Goal: Transaction & Acquisition: Book appointment/travel/reservation

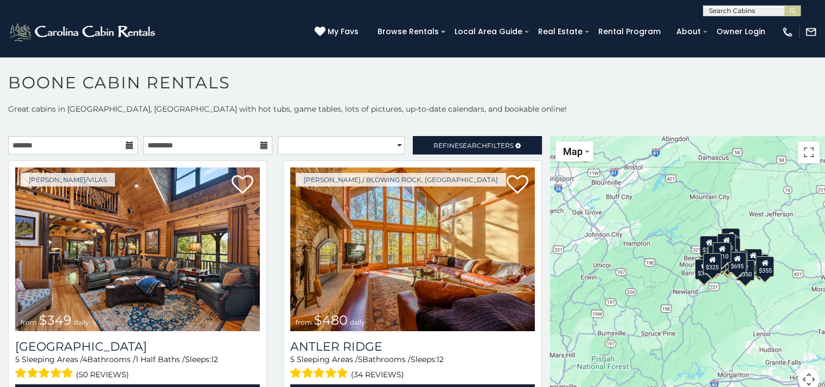
scroll to position [5, 0]
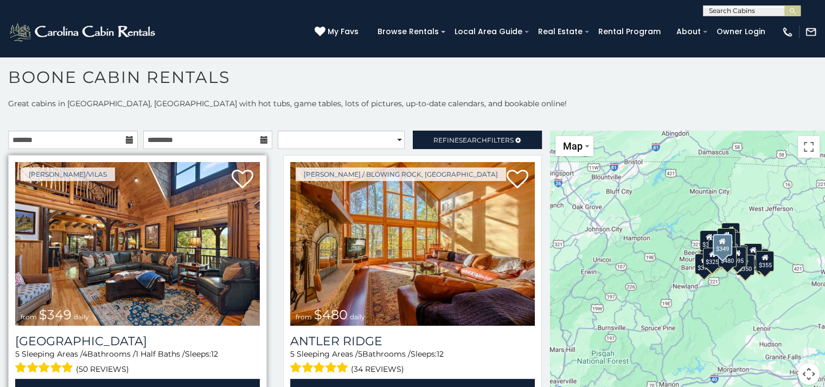
click at [117, 252] on img at bounding box center [137, 244] width 245 height 164
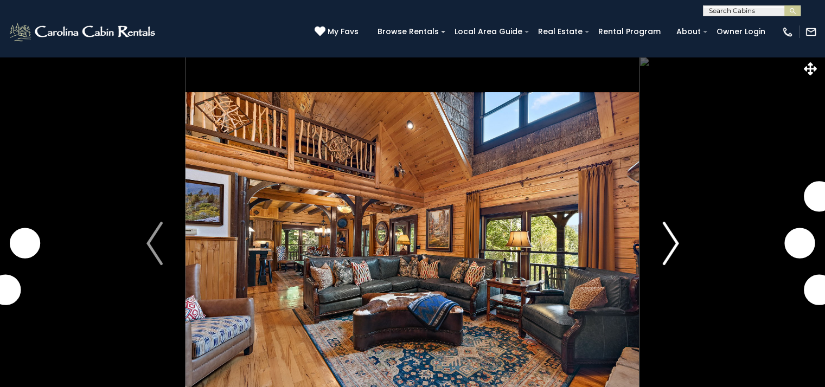
click at [670, 245] on img "Next" at bounding box center [670, 243] width 16 height 43
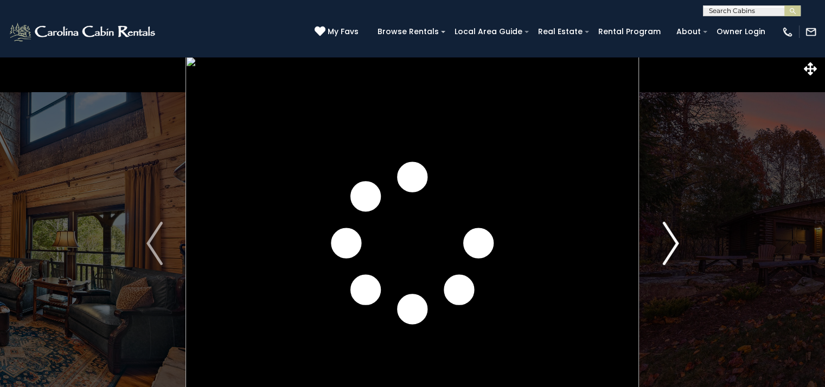
click at [670, 245] on img "Next" at bounding box center [670, 243] width 16 height 43
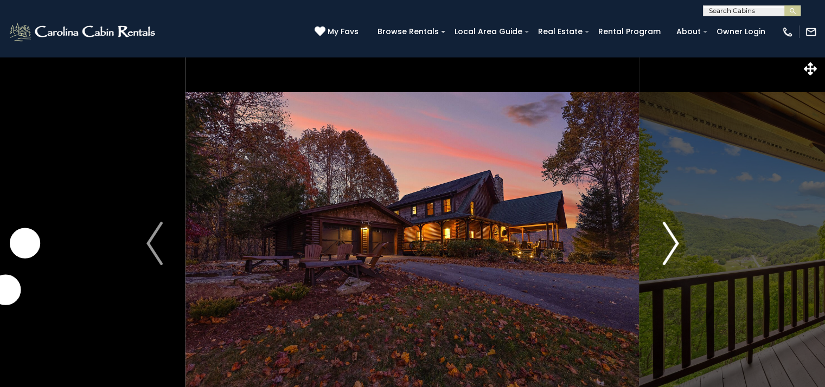
click at [670, 245] on img "Next" at bounding box center [670, 243] width 16 height 43
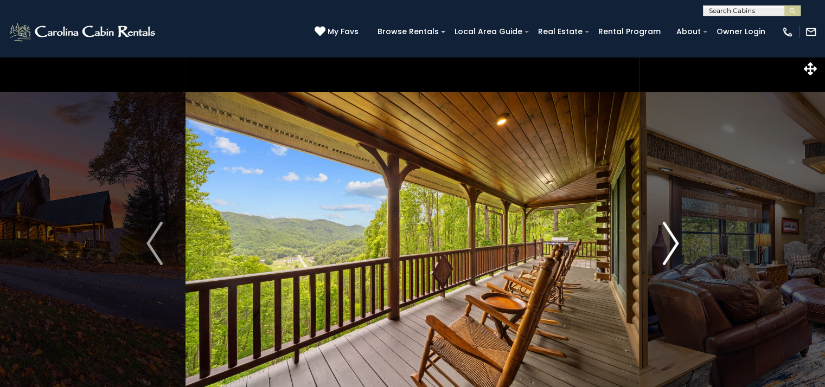
click at [670, 245] on img "Next" at bounding box center [670, 243] width 16 height 43
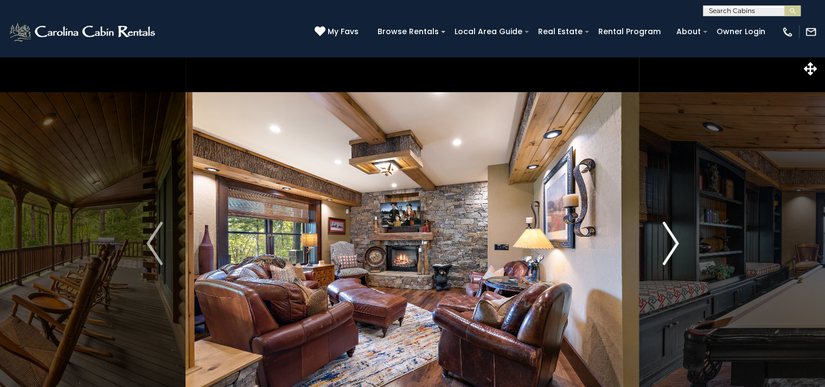
click at [670, 245] on img "Next" at bounding box center [670, 243] width 16 height 43
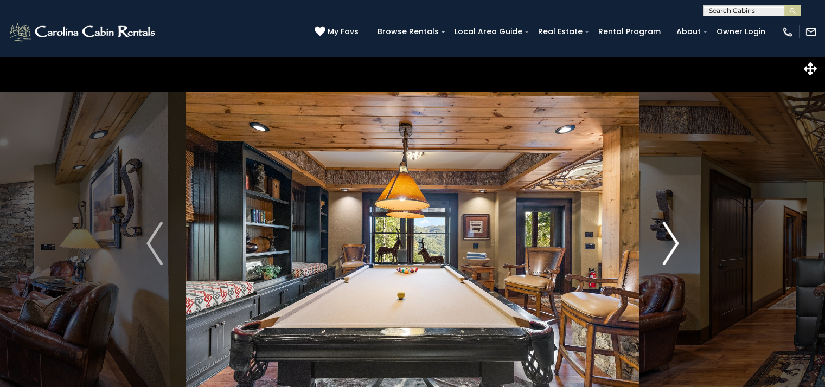
click at [670, 245] on img "Next" at bounding box center [670, 243] width 16 height 43
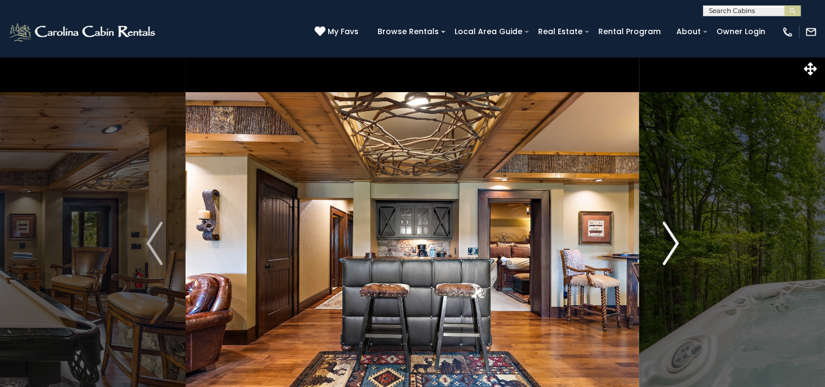
click at [670, 245] on img "Next" at bounding box center [670, 243] width 16 height 43
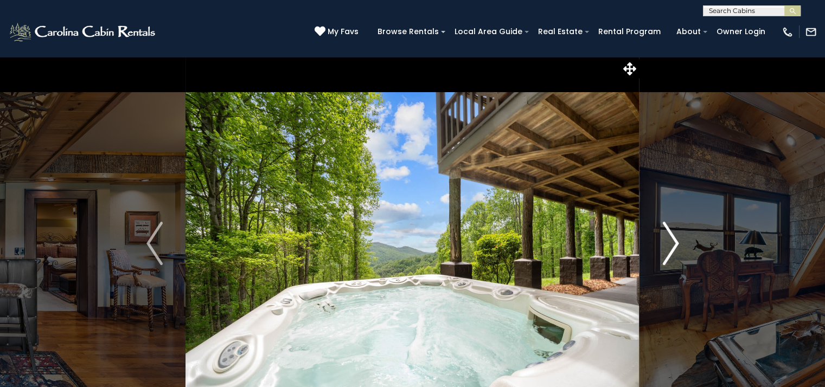
click at [670, 245] on img "Next" at bounding box center [670, 243] width 16 height 43
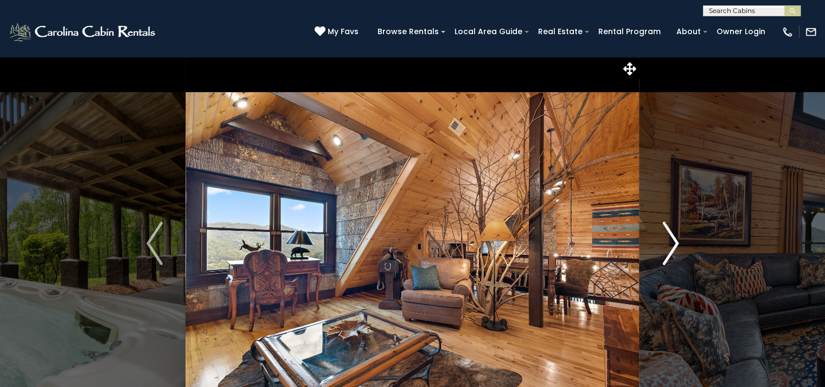
click at [670, 245] on img "Next" at bounding box center [670, 243] width 16 height 43
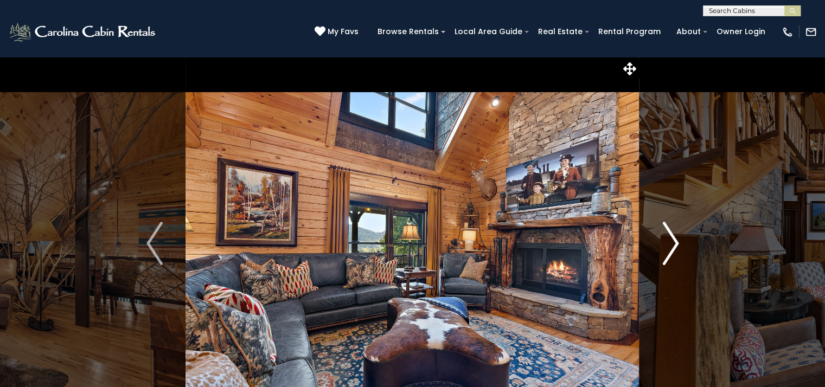
click at [670, 245] on img "Next" at bounding box center [670, 243] width 16 height 43
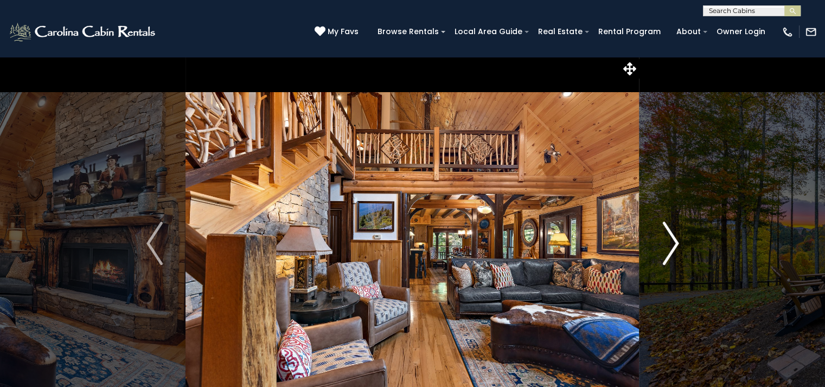
click at [670, 245] on img "Next" at bounding box center [670, 243] width 16 height 43
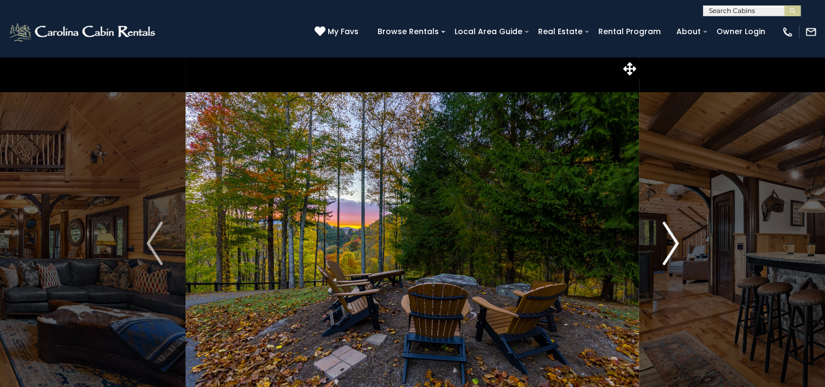
click at [670, 245] on img "Next" at bounding box center [670, 243] width 16 height 43
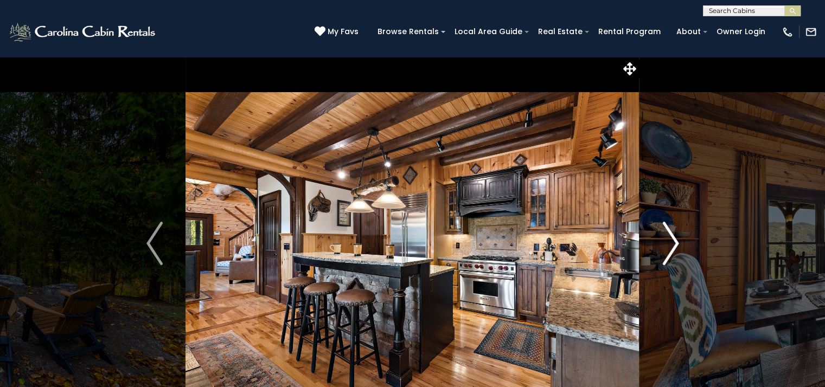
click at [670, 245] on img "Next" at bounding box center [670, 243] width 16 height 43
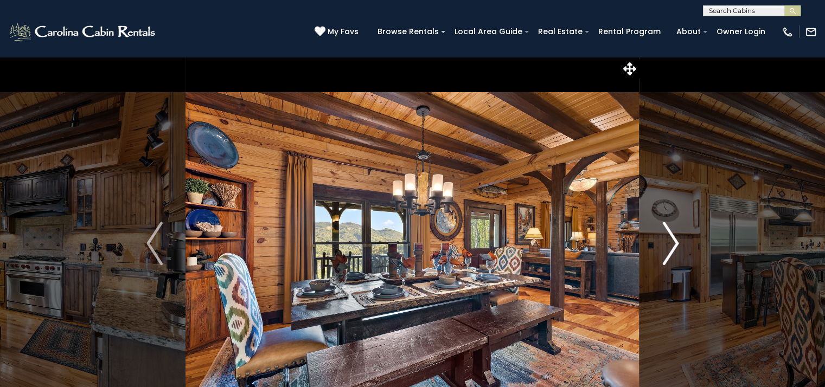
click at [670, 245] on img "Next" at bounding box center [670, 243] width 16 height 43
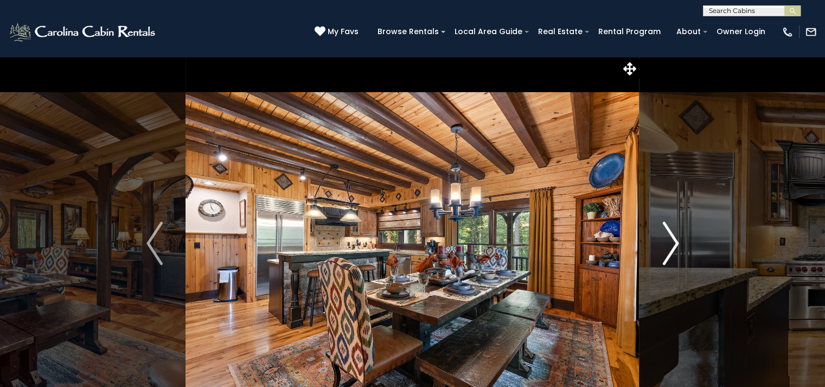
click at [670, 245] on img "Next" at bounding box center [670, 243] width 16 height 43
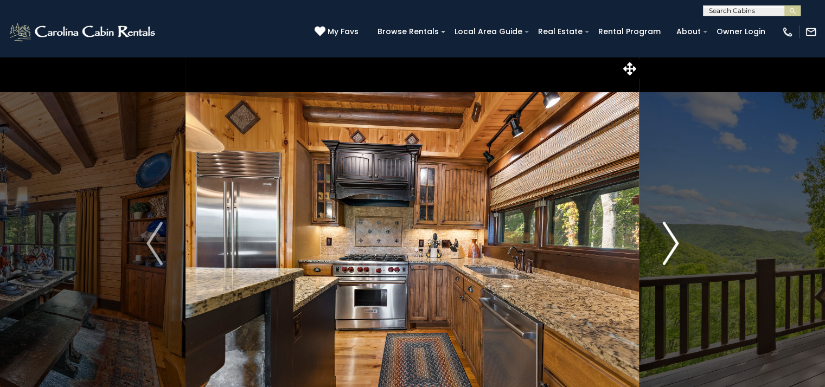
click at [670, 245] on img "Next" at bounding box center [670, 243] width 16 height 43
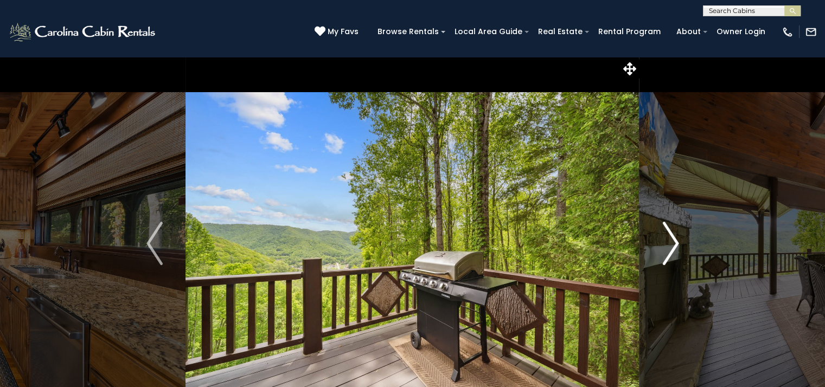
click at [670, 245] on img "Next" at bounding box center [670, 243] width 16 height 43
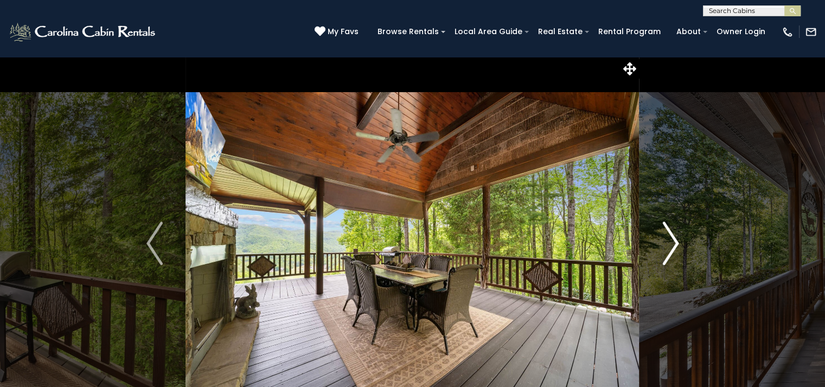
click at [670, 245] on img "Next" at bounding box center [670, 243] width 16 height 43
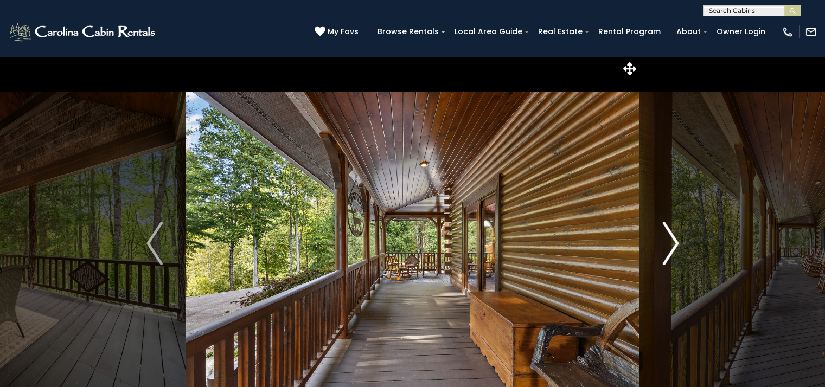
click at [670, 245] on img "Next" at bounding box center [670, 243] width 16 height 43
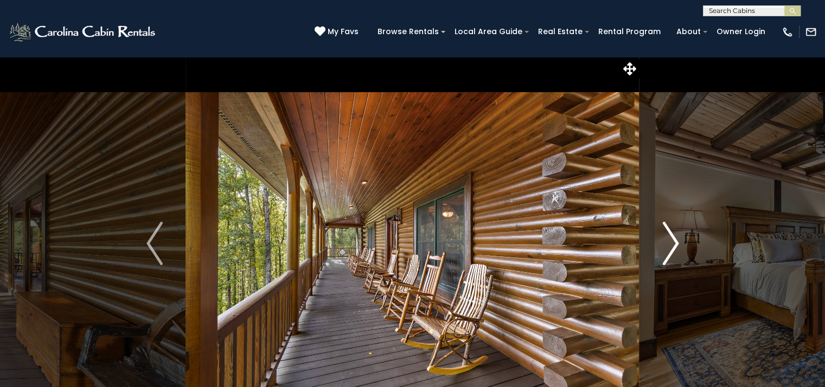
click at [670, 245] on img "Next" at bounding box center [670, 243] width 16 height 43
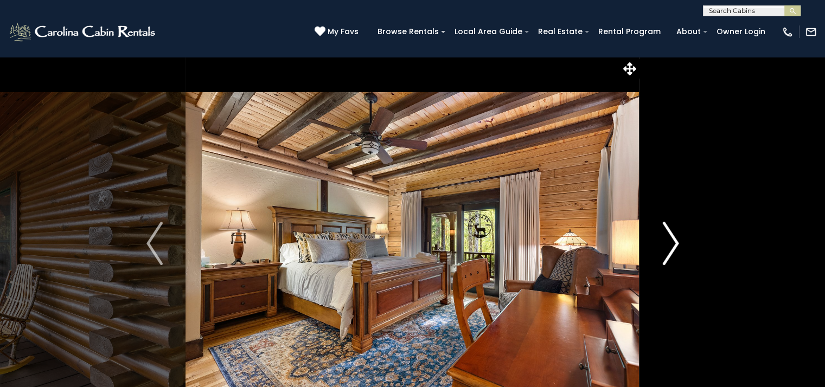
click at [670, 245] on img "Next" at bounding box center [670, 243] width 16 height 43
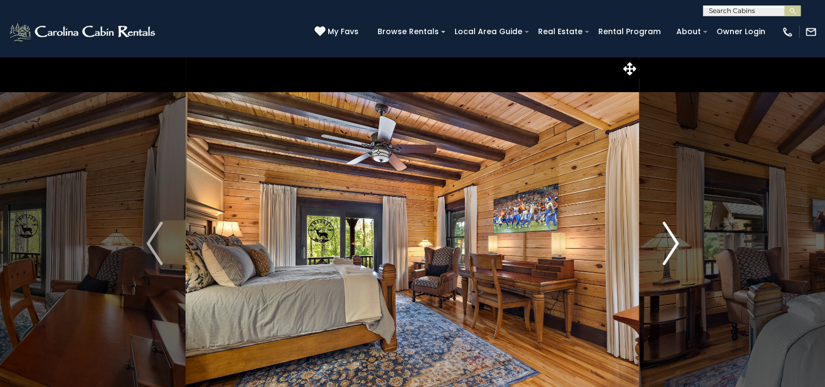
click at [670, 245] on img "Next" at bounding box center [670, 243] width 16 height 43
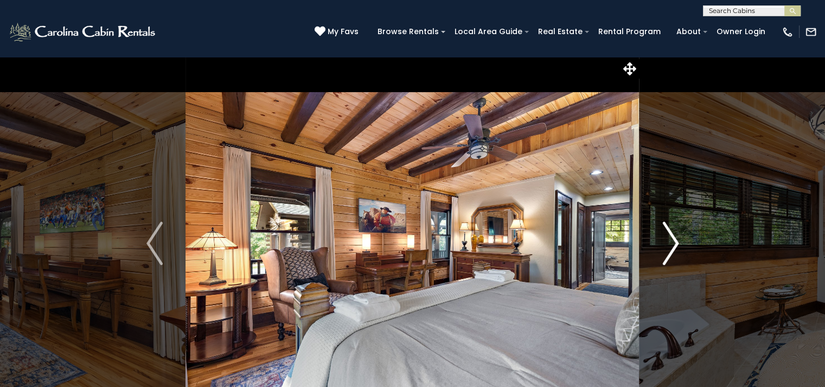
click at [670, 245] on img "Next" at bounding box center [670, 243] width 16 height 43
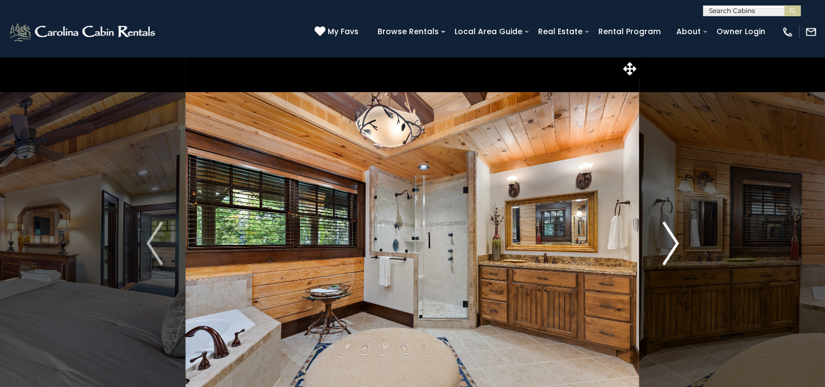
click at [670, 245] on img "Next" at bounding box center [670, 243] width 16 height 43
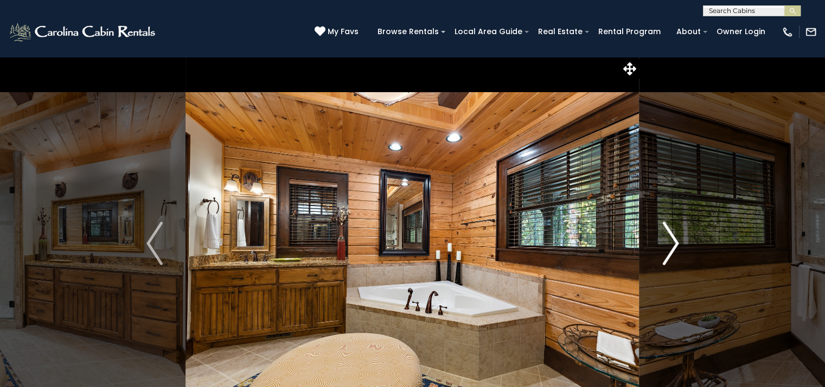
click at [670, 245] on img "Next" at bounding box center [670, 243] width 16 height 43
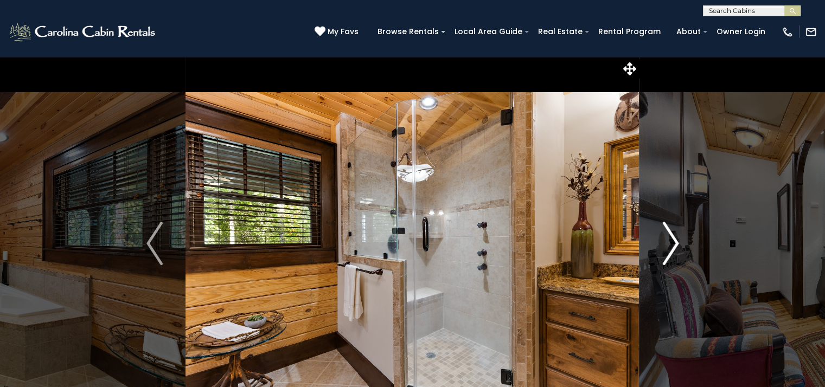
click at [670, 245] on img "Next" at bounding box center [670, 243] width 16 height 43
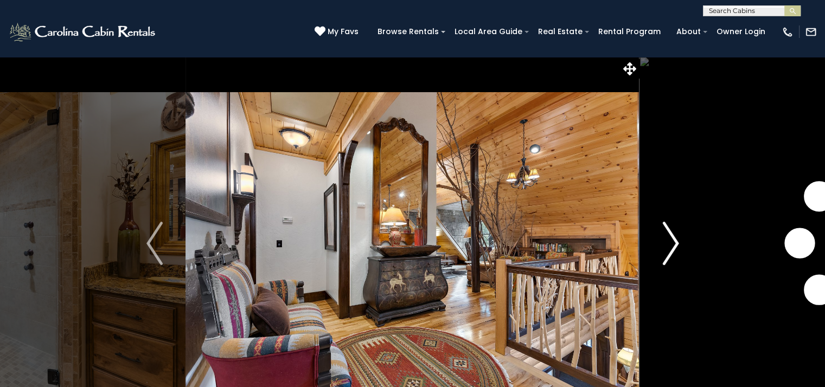
click at [670, 245] on img "Next" at bounding box center [670, 243] width 16 height 43
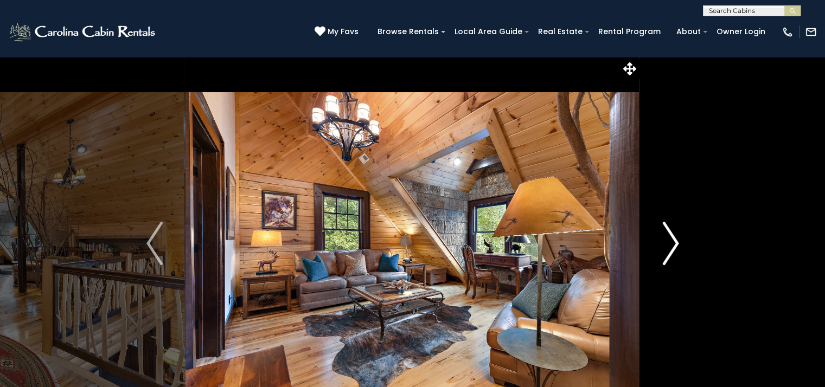
click at [670, 245] on img "Next" at bounding box center [670, 243] width 16 height 43
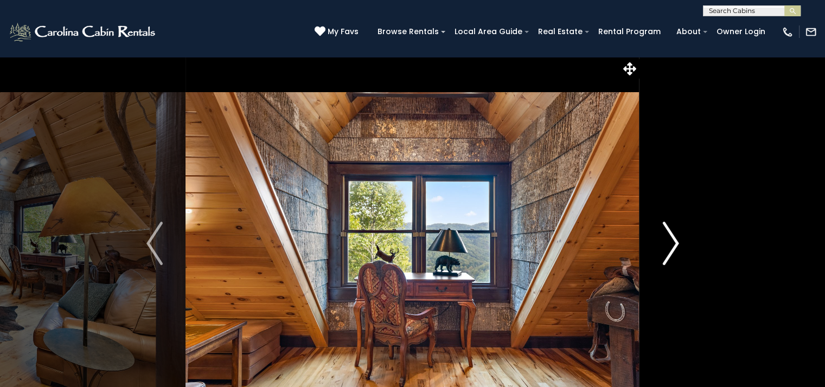
click at [670, 245] on img "Next" at bounding box center [670, 243] width 16 height 43
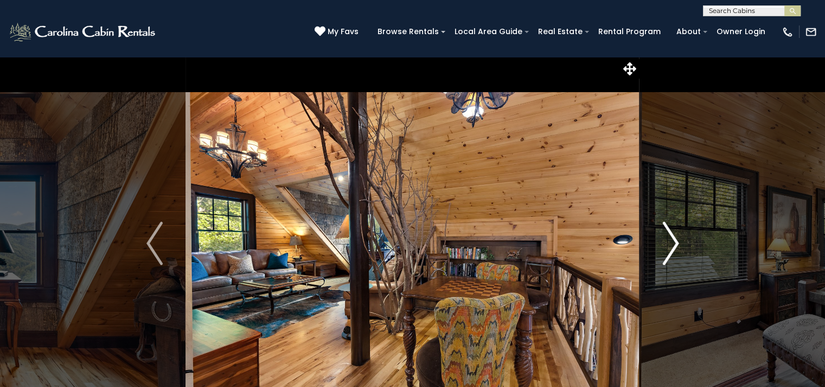
click at [670, 245] on img "Next" at bounding box center [670, 243] width 16 height 43
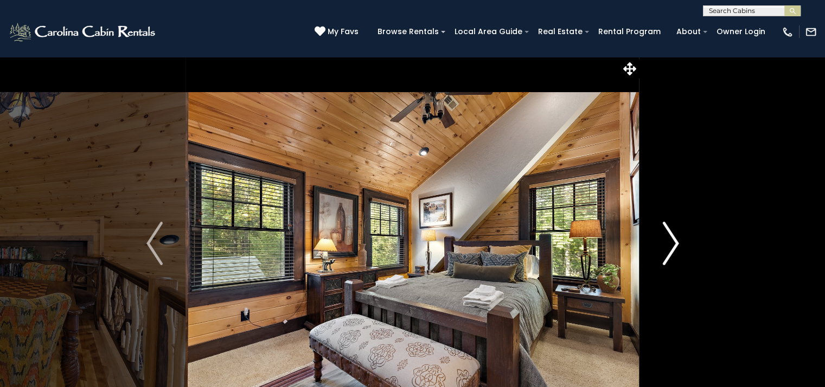
click at [670, 245] on img "Next" at bounding box center [670, 243] width 16 height 43
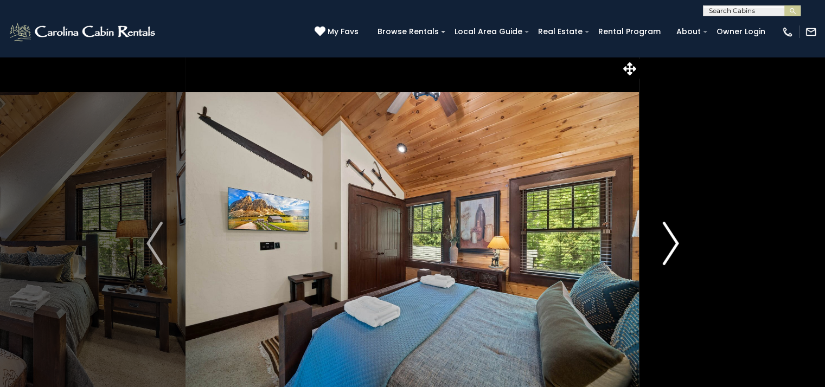
click at [670, 245] on img "Next" at bounding box center [670, 243] width 16 height 43
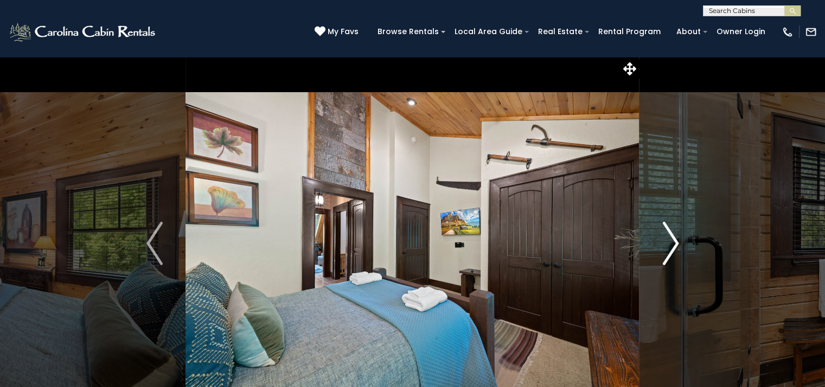
click at [670, 245] on img "Next" at bounding box center [670, 243] width 16 height 43
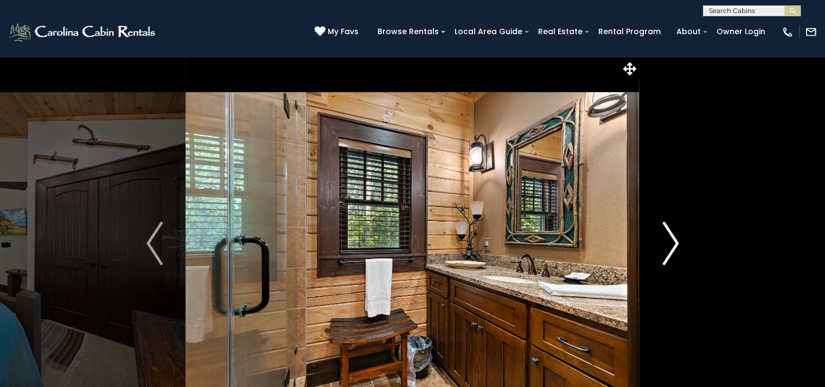
click at [670, 245] on img "Next" at bounding box center [670, 243] width 16 height 43
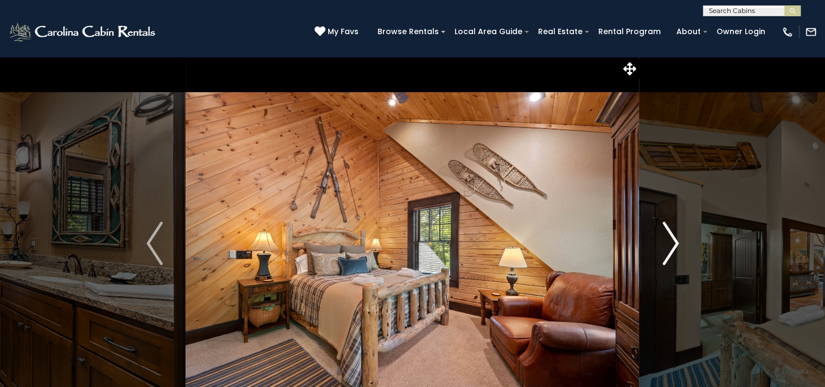
click at [670, 245] on img "Next" at bounding box center [670, 243] width 16 height 43
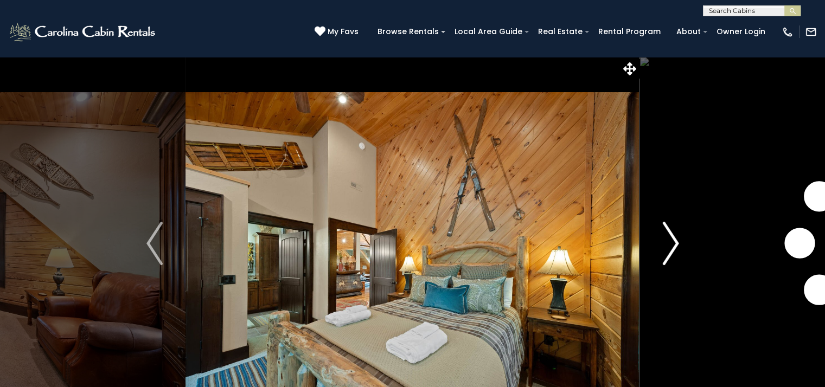
click at [670, 245] on img "Next" at bounding box center [670, 243] width 16 height 43
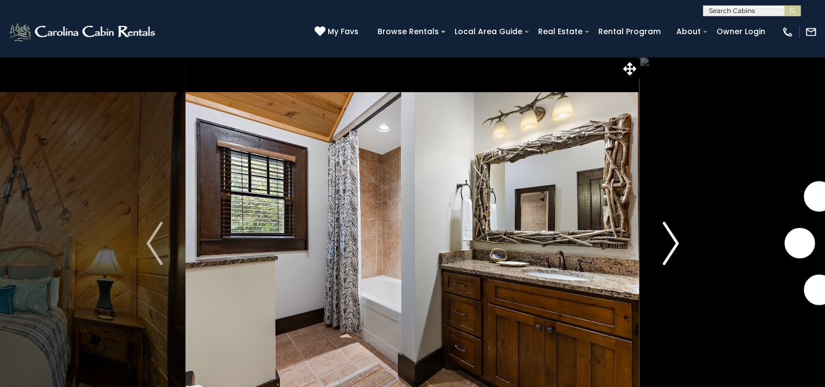
click at [670, 245] on img "Next" at bounding box center [670, 243] width 16 height 43
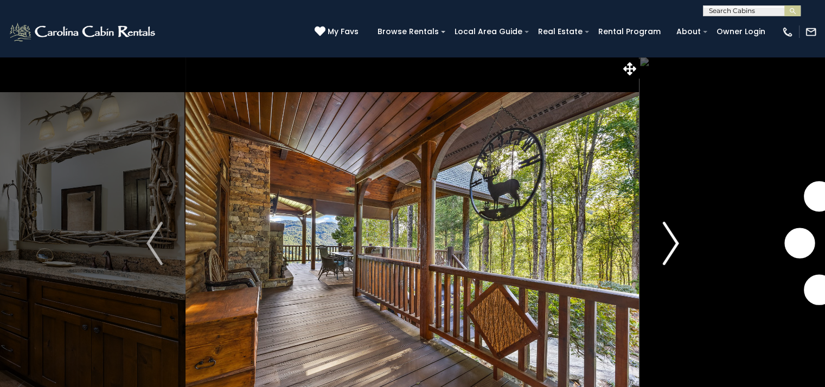
click at [670, 245] on img "Next" at bounding box center [670, 243] width 16 height 43
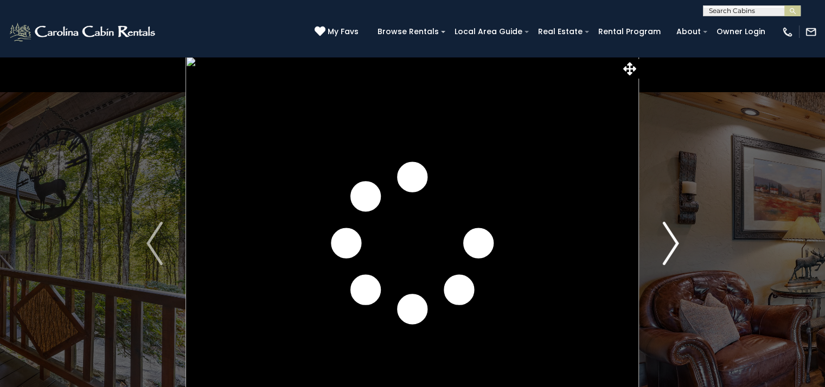
click at [670, 245] on img "Next" at bounding box center [670, 243] width 16 height 43
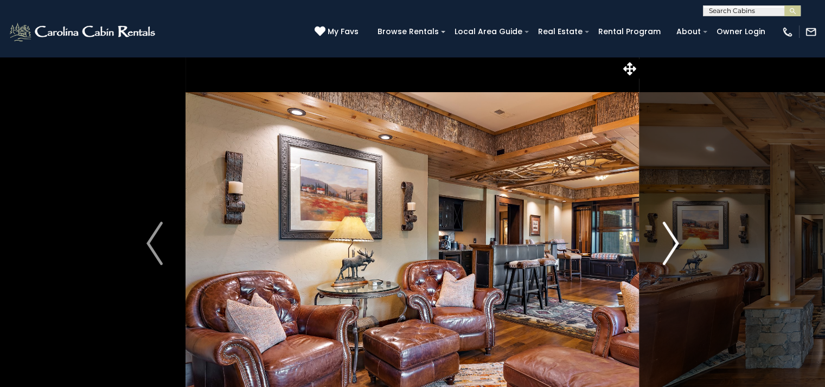
click at [670, 245] on img "Next" at bounding box center [670, 243] width 16 height 43
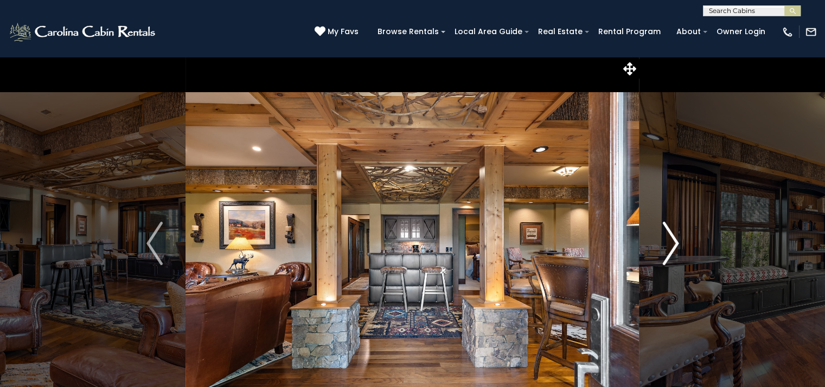
click at [670, 245] on img "Next" at bounding box center [670, 243] width 16 height 43
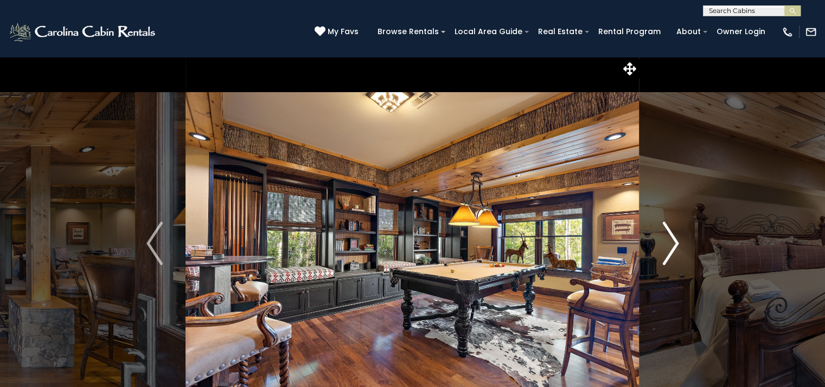
click at [670, 245] on img "Next" at bounding box center [670, 243] width 16 height 43
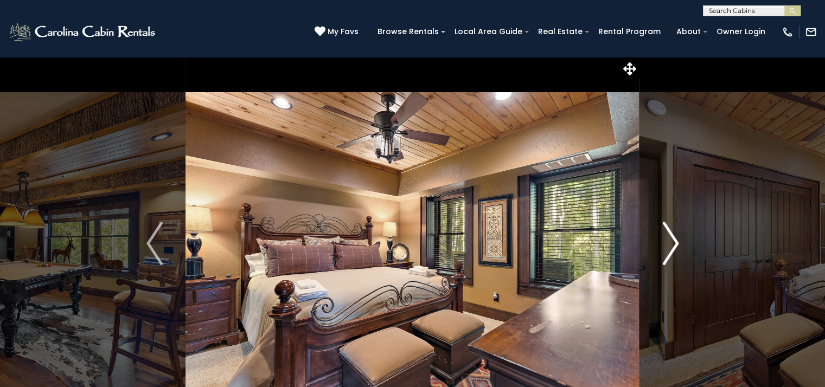
click at [670, 245] on img "Next" at bounding box center [670, 243] width 16 height 43
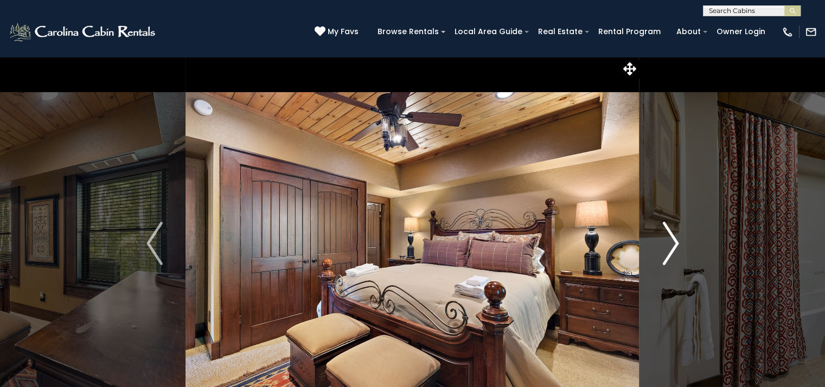
click at [670, 245] on img "Next" at bounding box center [670, 243] width 16 height 43
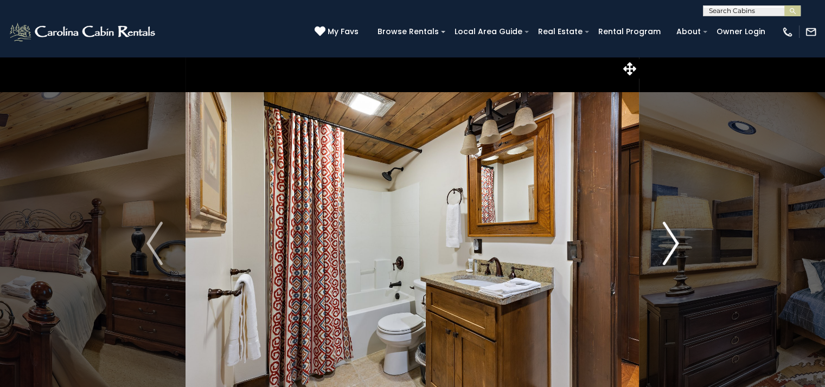
click at [670, 245] on img "Next" at bounding box center [670, 243] width 16 height 43
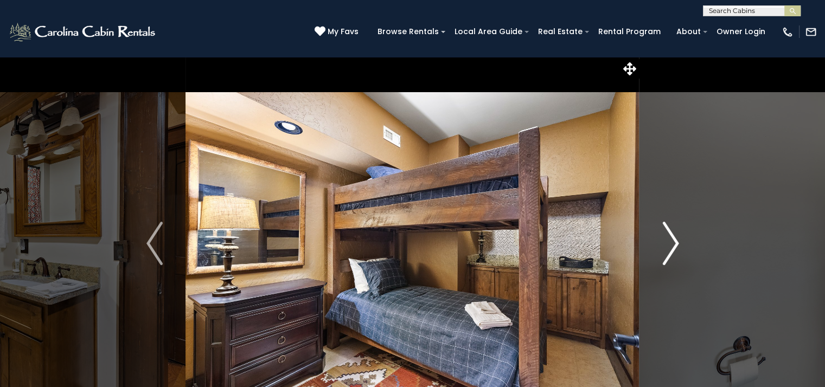
click at [670, 245] on img "Next" at bounding box center [670, 243] width 16 height 43
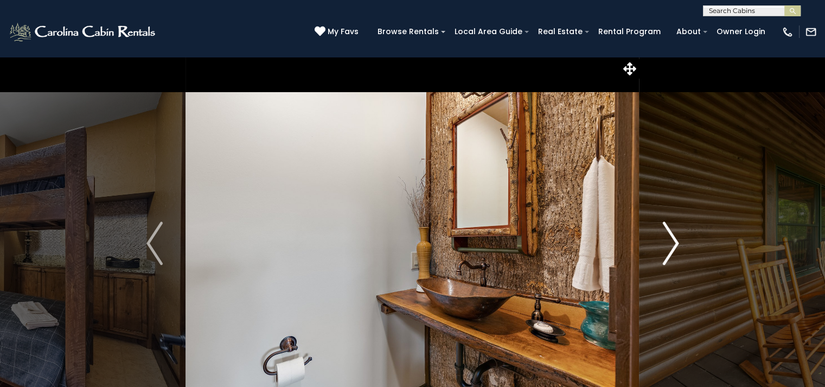
click at [670, 245] on img "Next" at bounding box center [670, 243] width 16 height 43
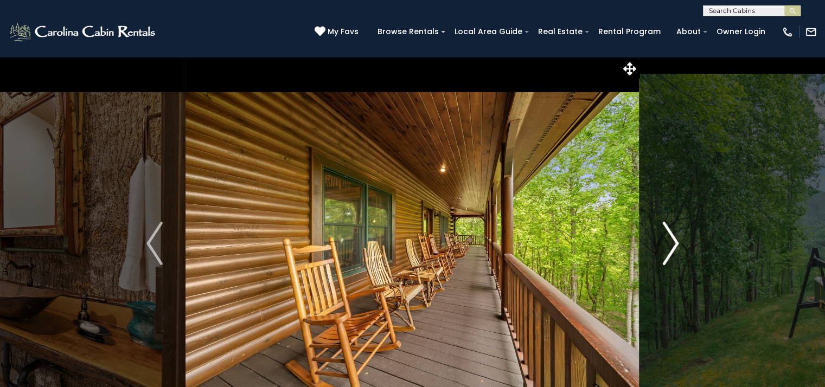
click at [670, 245] on img "Next" at bounding box center [670, 243] width 16 height 43
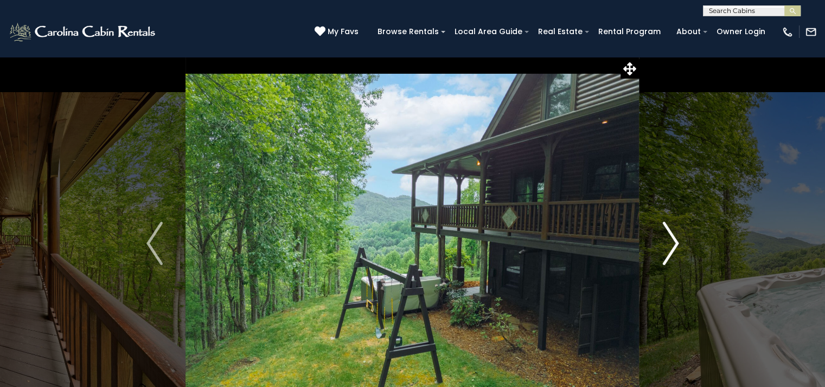
click at [670, 245] on img "Next" at bounding box center [670, 243] width 16 height 43
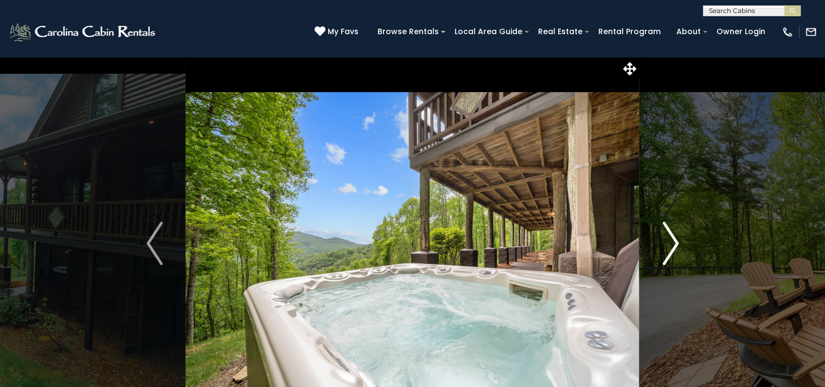
click at [670, 245] on img "Next" at bounding box center [670, 243] width 16 height 43
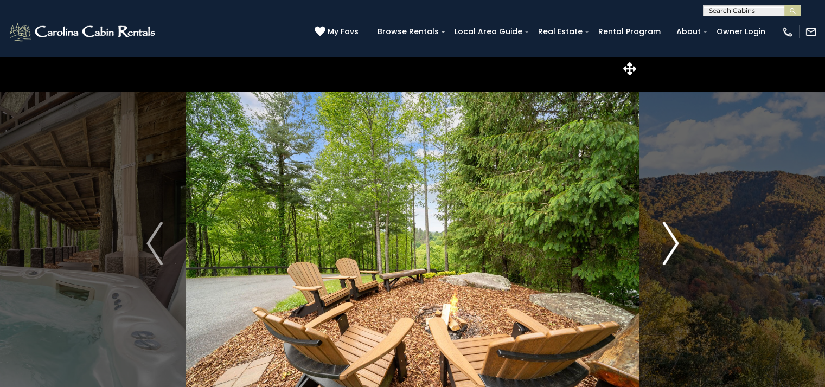
click at [670, 245] on img "Next" at bounding box center [670, 243] width 16 height 43
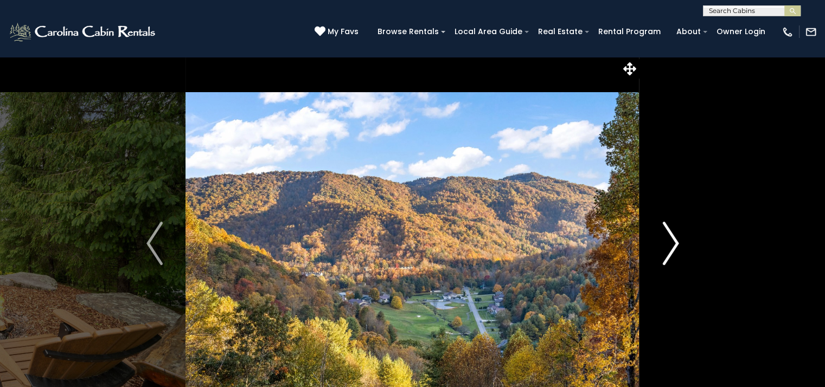
click at [670, 245] on img "Next" at bounding box center [670, 243] width 16 height 43
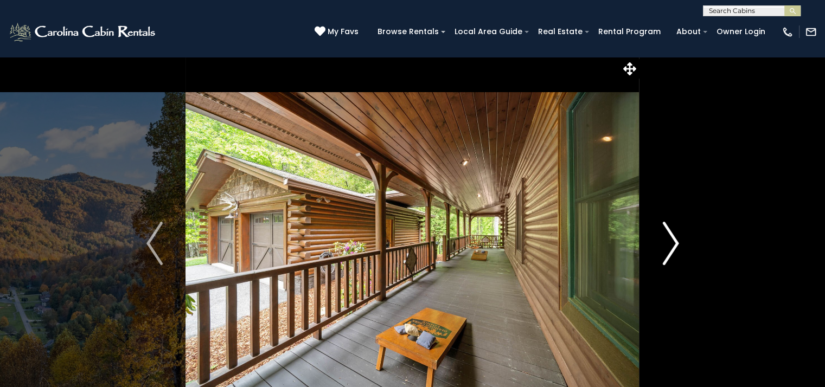
click at [670, 245] on img "Next" at bounding box center [670, 243] width 16 height 43
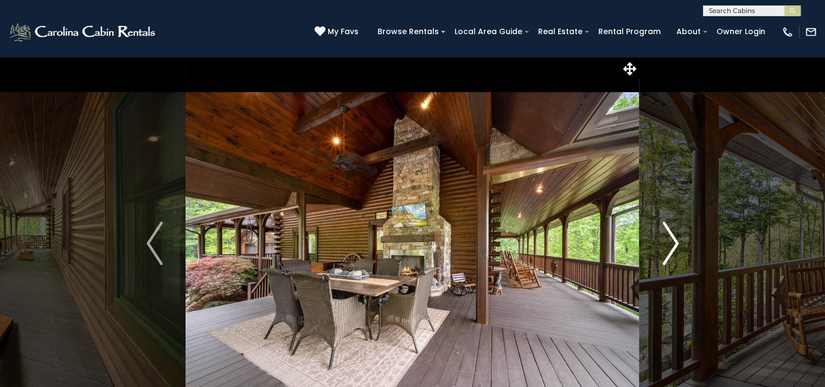
click at [670, 245] on img "Next" at bounding box center [670, 243] width 16 height 43
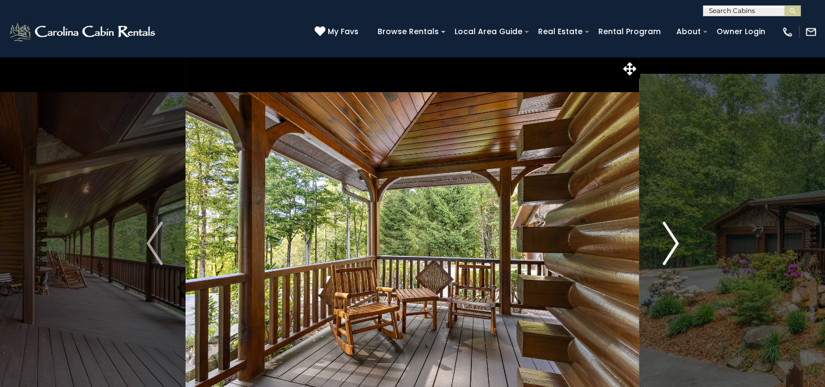
click at [670, 245] on img "Next" at bounding box center [670, 243] width 16 height 43
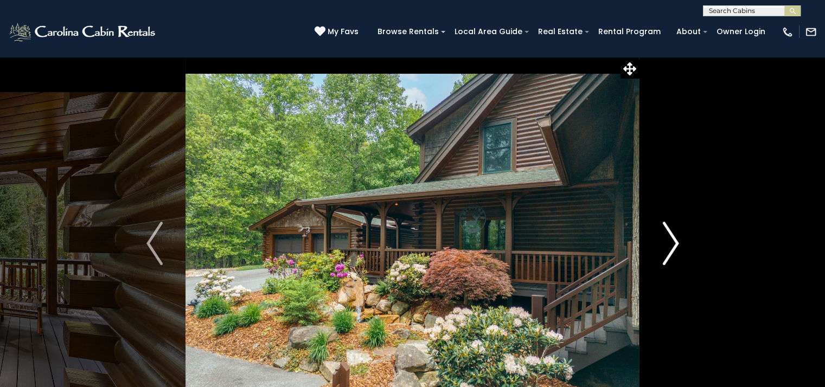
click at [670, 245] on img "Next" at bounding box center [670, 243] width 16 height 43
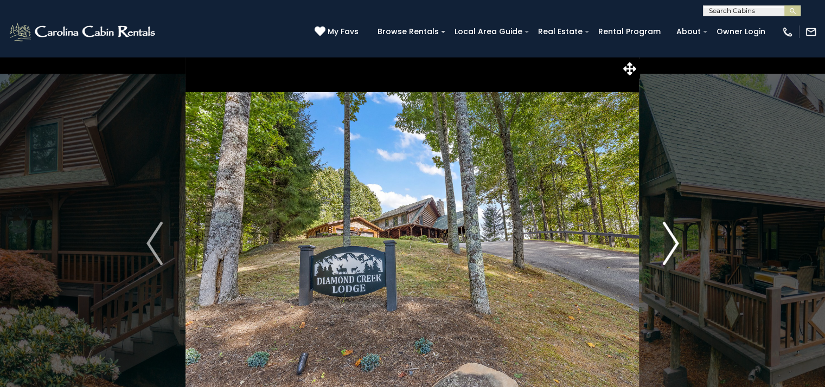
click at [670, 245] on img "Next" at bounding box center [670, 243] width 16 height 43
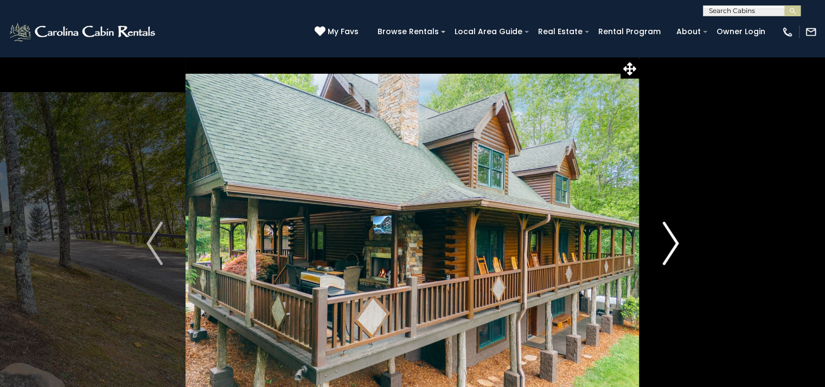
click at [670, 245] on img "Next" at bounding box center [670, 243] width 16 height 43
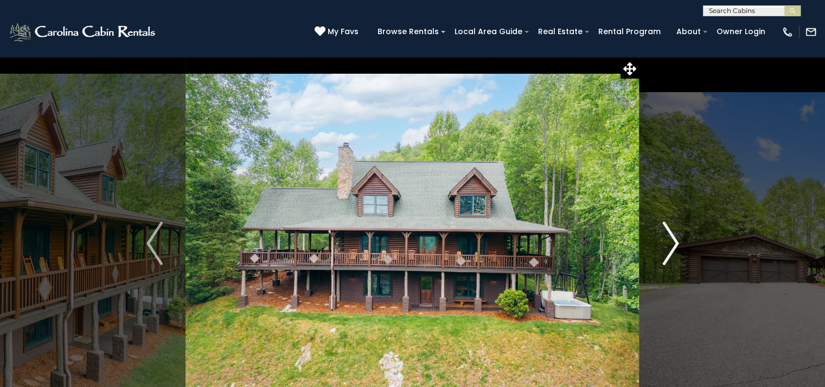
click at [670, 245] on img "Next" at bounding box center [670, 243] width 16 height 43
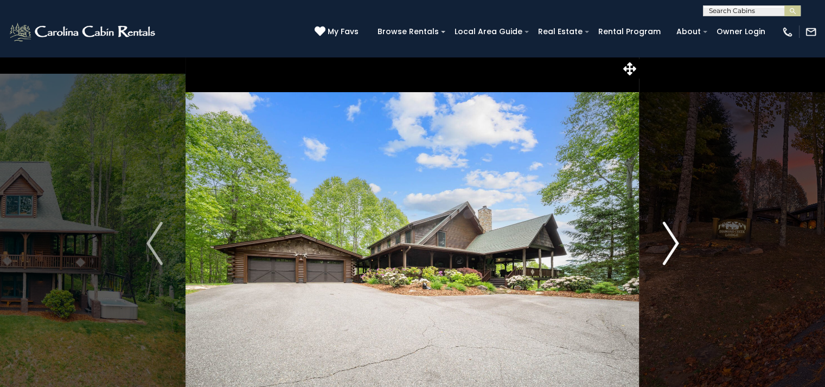
click at [670, 245] on img "Next" at bounding box center [670, 243] width 16 height 43
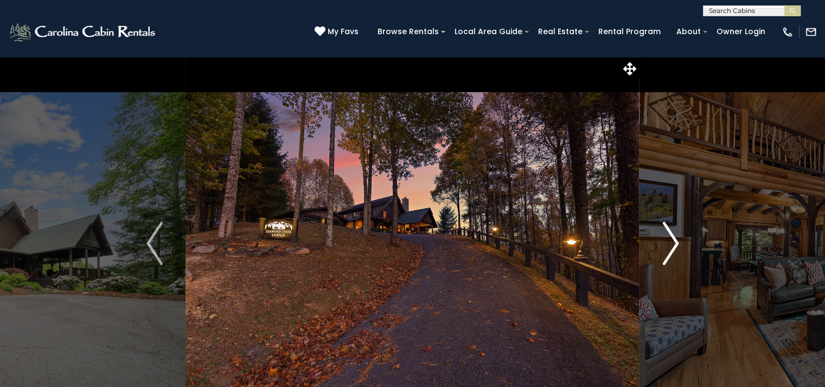
click at [670, 245] on img "Next" at bounding box center [670, 243] width 16 height 43
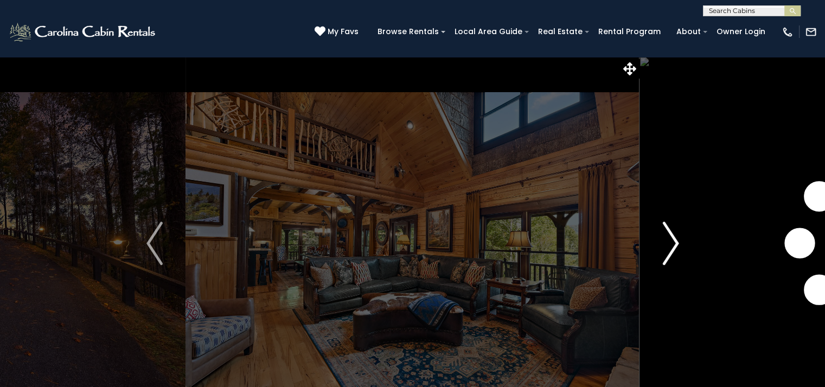
click at [670, 245] on img "Next" at bounding box center [670, 243] width 16 height 43
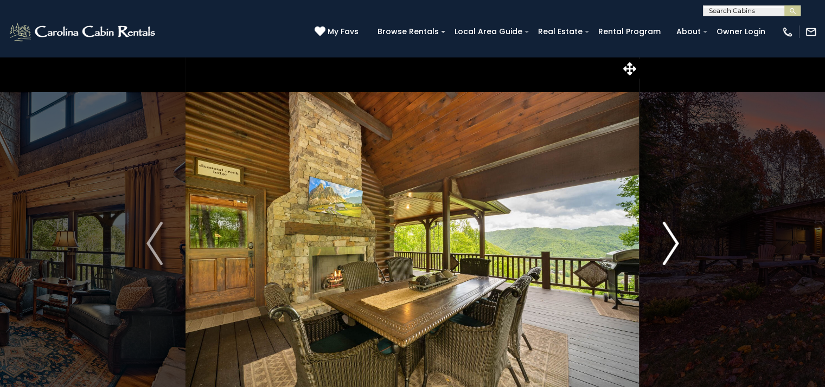
click at [673, 241] on img "Next" at bounding box center [670, 243] width 16 height 43
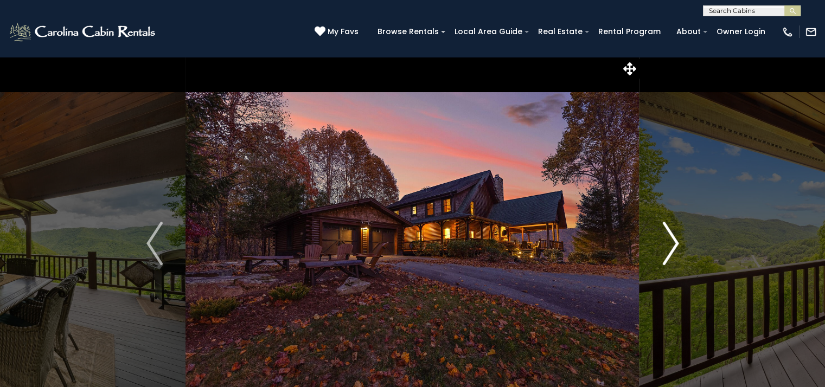
click at [673, 241] on img "Next" at bounding box center [670, 243] width 16 height 43
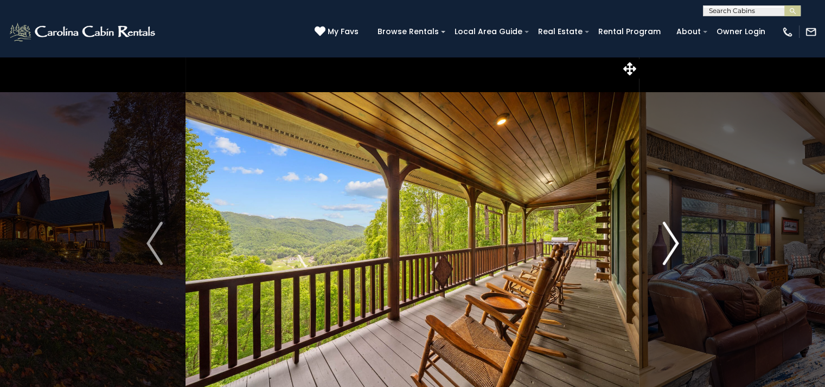
click at [673, 241] on img "Next" at bounding box center [670, 243] width 16 height 43
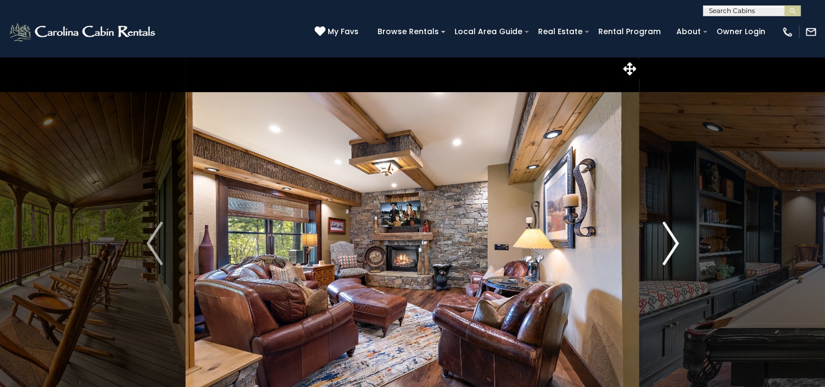
click at [673, 241] on img "Next" at bounding box center [670, 243] width 16 height 43
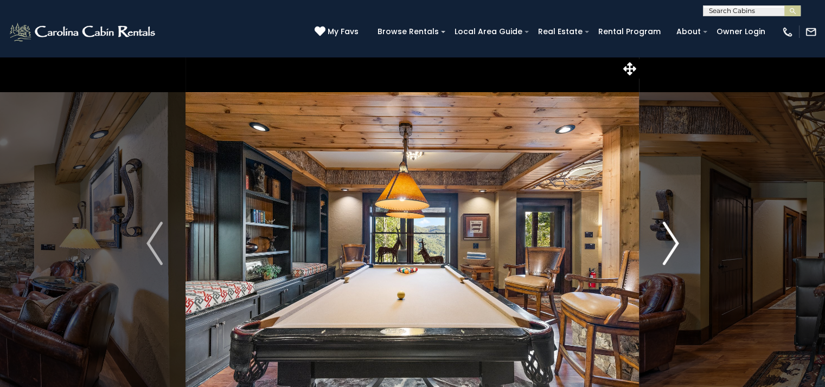
click at [673, 241] on img "Next" at bounding box center [670, 243] width 16 height 43
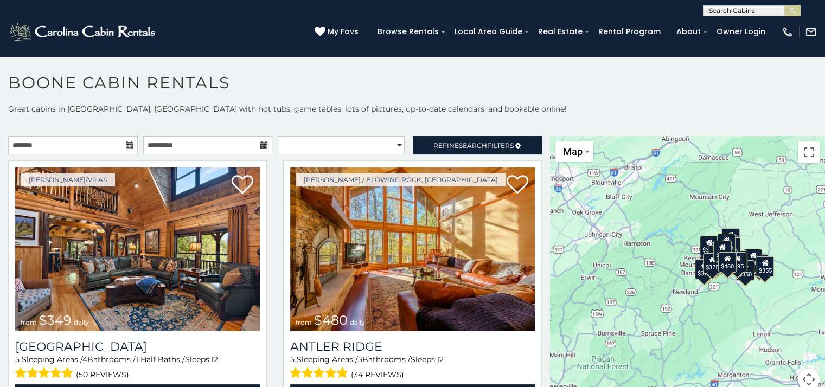
scroll to position [5, 0]
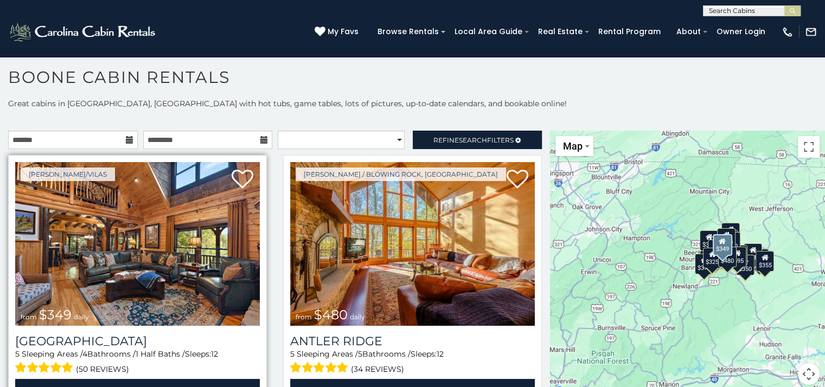
click at [119, 261] on img at bounding box center [137, 244] width 245 height 164
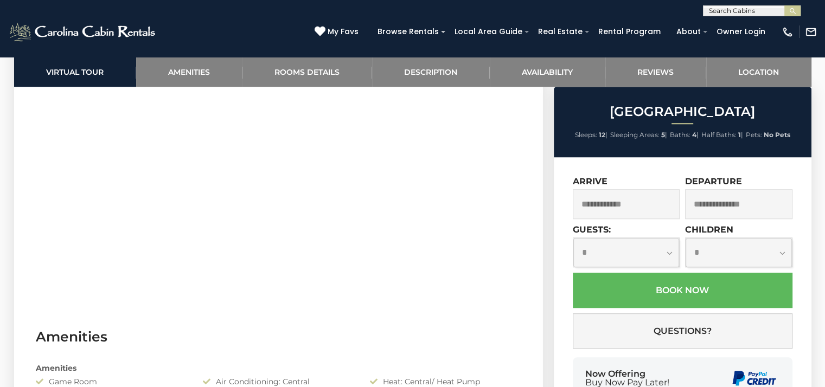
scroll to position [976, 0]
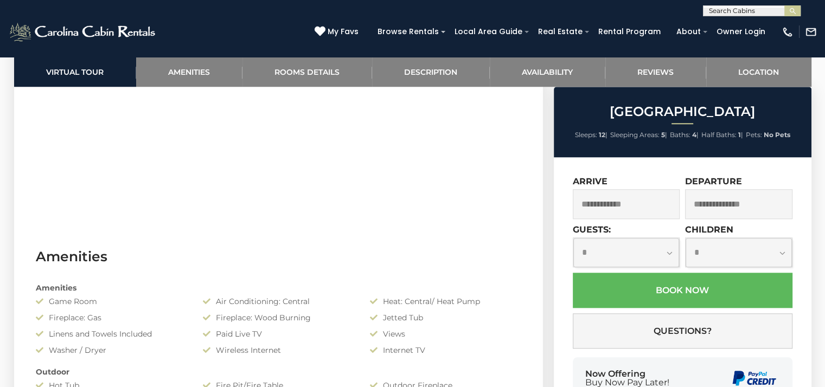
click at [668, 250] on select "**********" at bounding box center [626, 252] width 106 height 29
select select "*"
click at [573, 239] on select "**********" at bounding box center [626, 252] width 106 height 29
click at [642, 207] on input "text" at bounding box center [626, 204] width 107 height 30
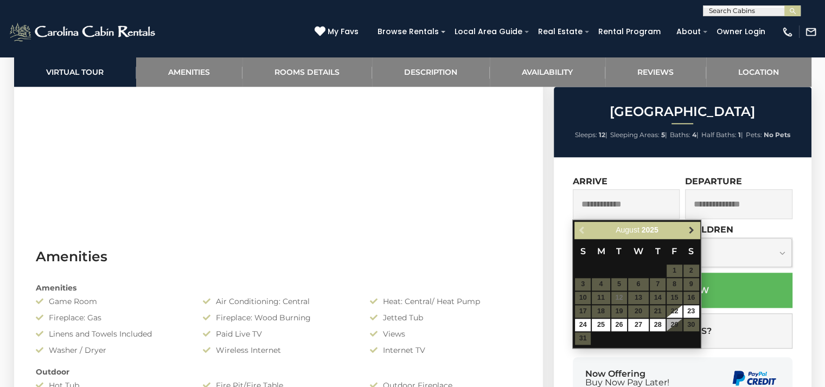
click at [690, 233] on span "Next" at bounding box center [691, 230] width 9 height 9
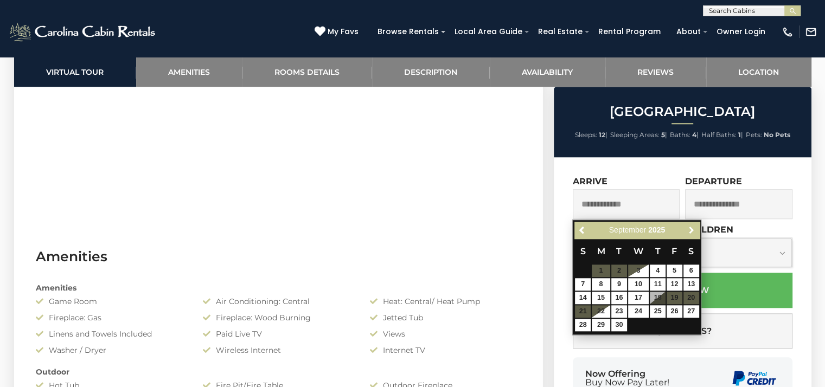
click at [690, 233] on span "Next" at bounding box center [691, 230] width 9 height 9
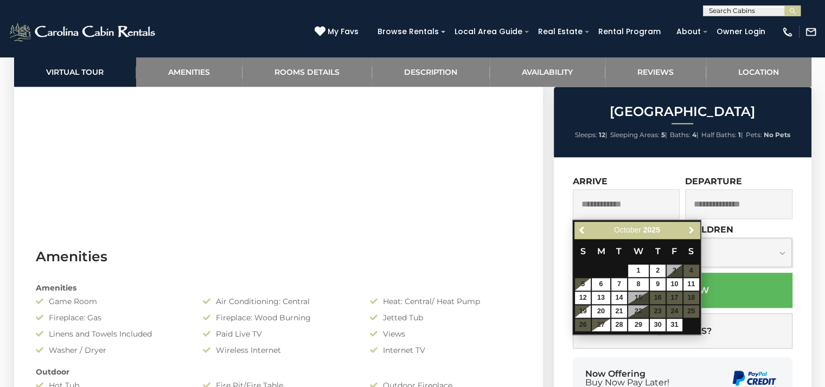
click at [690, 233] on span "Next" at bounding box center [691, 230] width 9 height 9
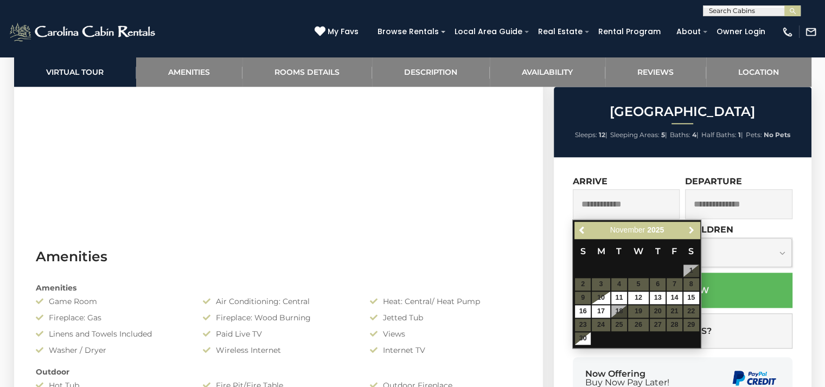
click at [690, 233] on span "Next" at bounding box center [691, 230] width 9 height 9
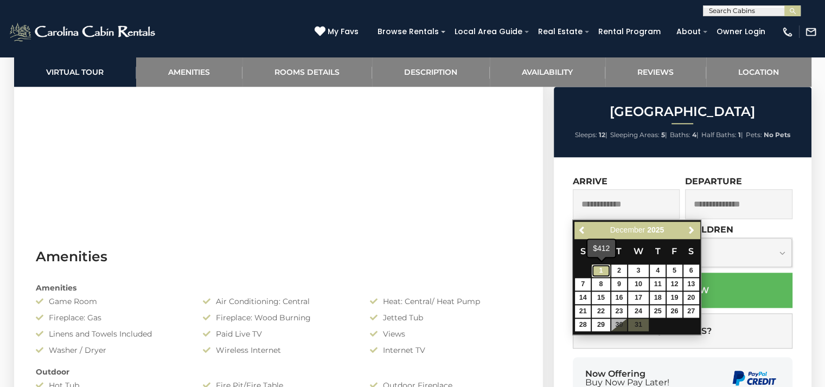
click at [600, 272] on link "1" at bounding box center [601, 271] width 18 height 12
type input "**********"
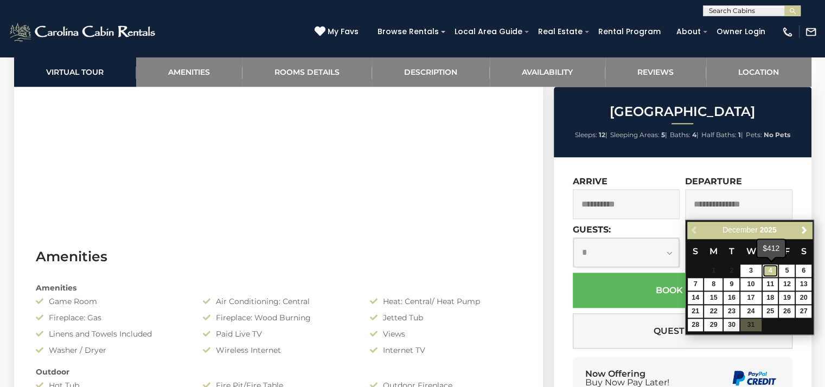
click at [771, 272] on link "4" at bounding box center [770, 271] width 16 height 12
type input "**********"
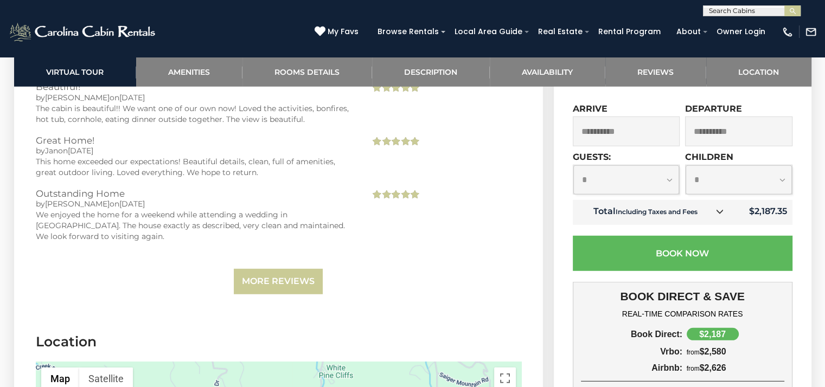
scroll to position [2862, 0]
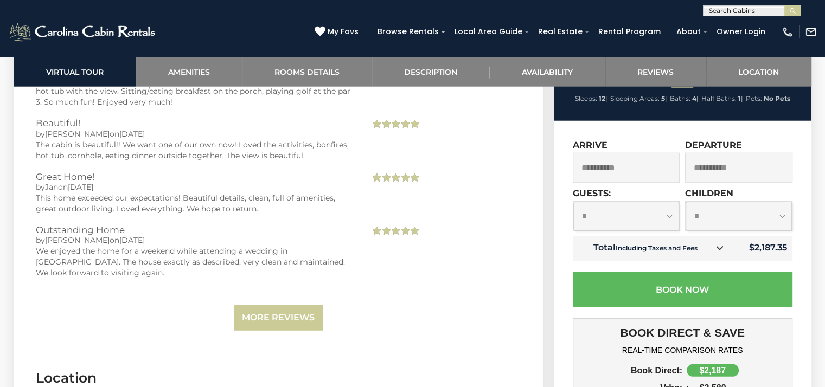
click at [721, 244] on icon at bounding box center [719, 248] width 8 height 8
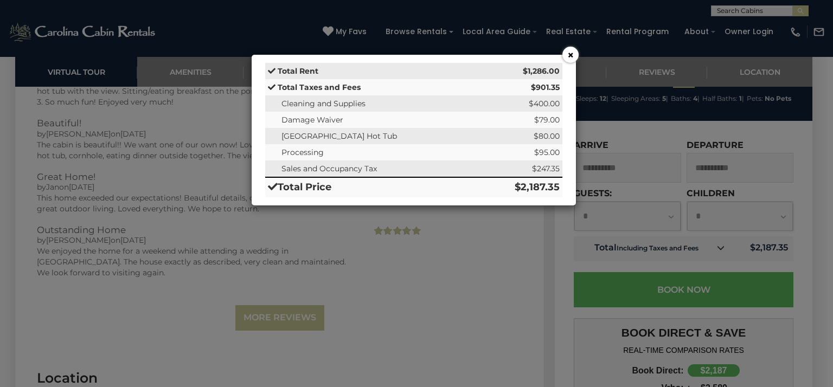
click at [570, 54] on button "×" at bounding box center [570, 55] width 16 height 16
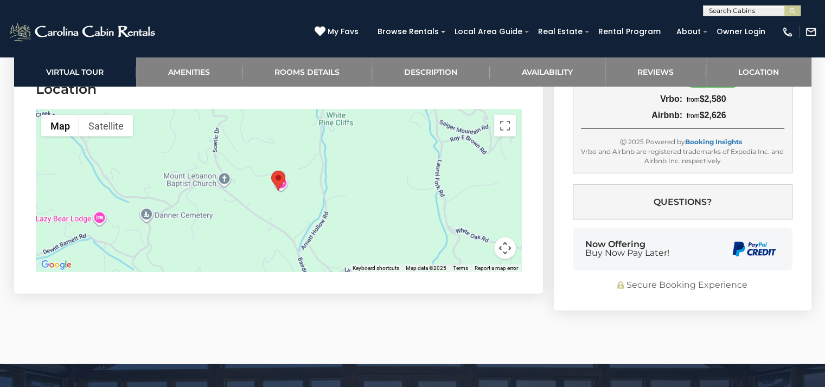
scroll to position [3166, 0]
